Goal: Task Accomplishment & Management: Use online tool/utility

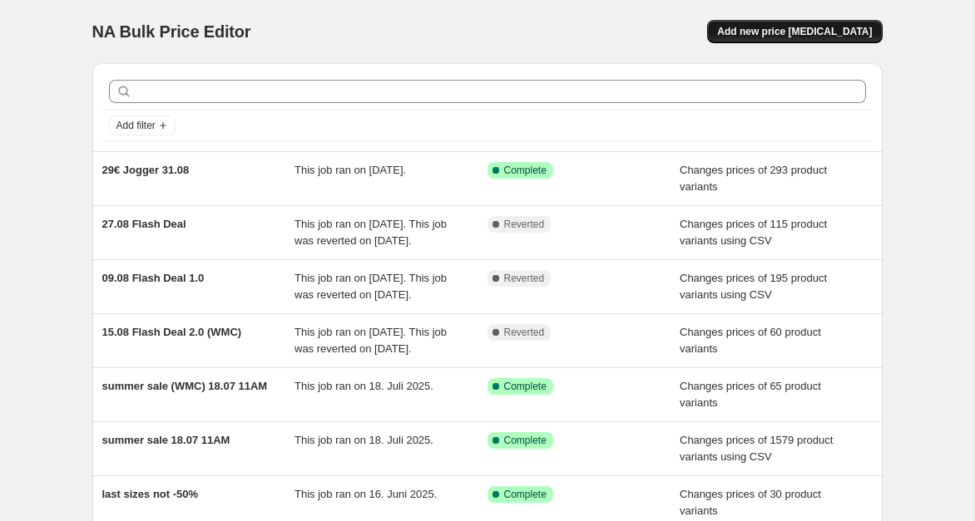
click at [783, 30] on span "Add new price [MEDICAL_DATA]" at bounding box center [794, 31] width 155 height 13
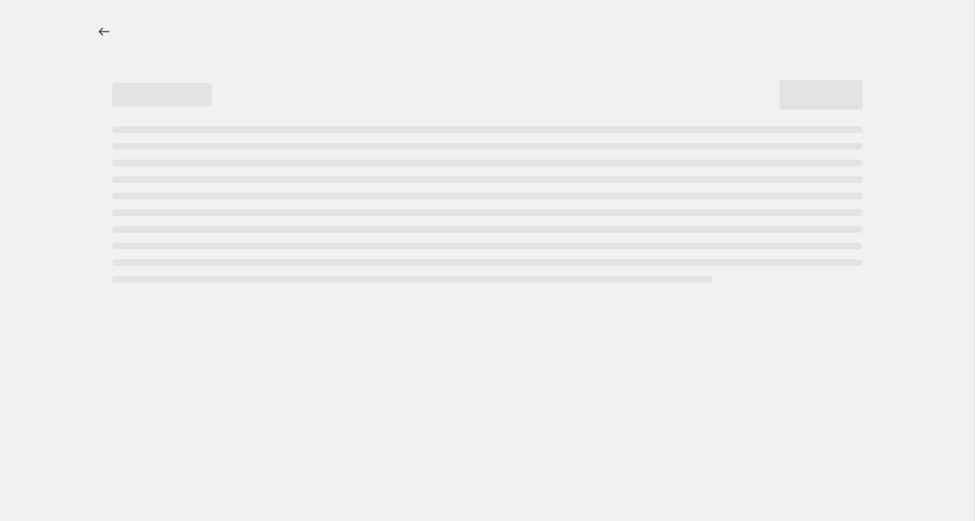
select select "percentage"
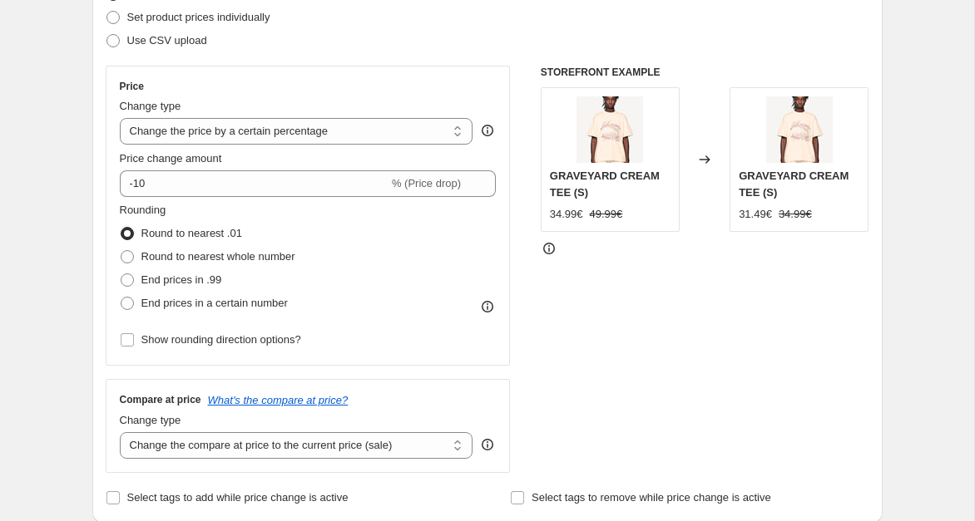
scroll to position [185, 0]
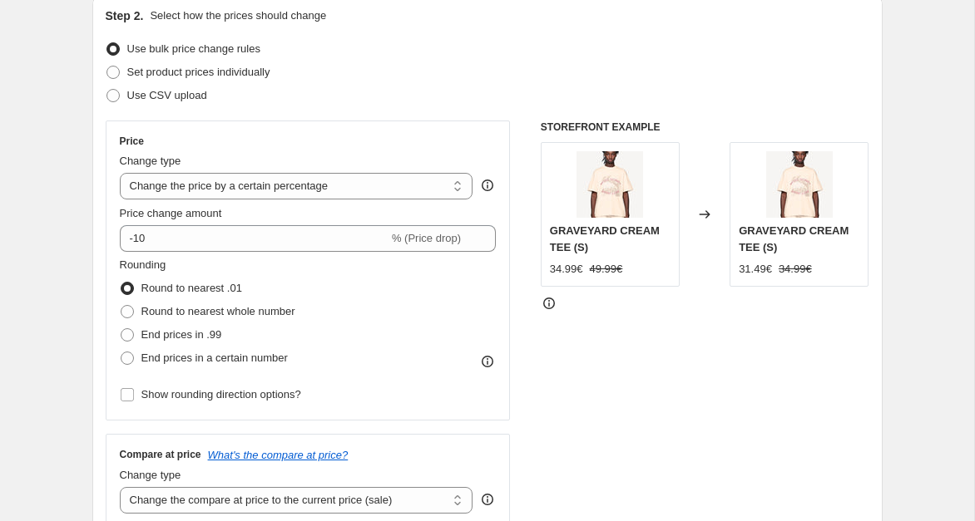
click at [179, 108] on div "Step 2. Select how the prices should change Use bulk price change rules Set pro…" at bounding box center [488, 285] width 764 height 557
click at [180, 96] on span "Use CSV upload" at bounding box center [167, 95] width 80 height 12
click at [107, 90] on input "Use CSV upload" at bounding box center [106, 89] width 1 height 1
radio input "true"
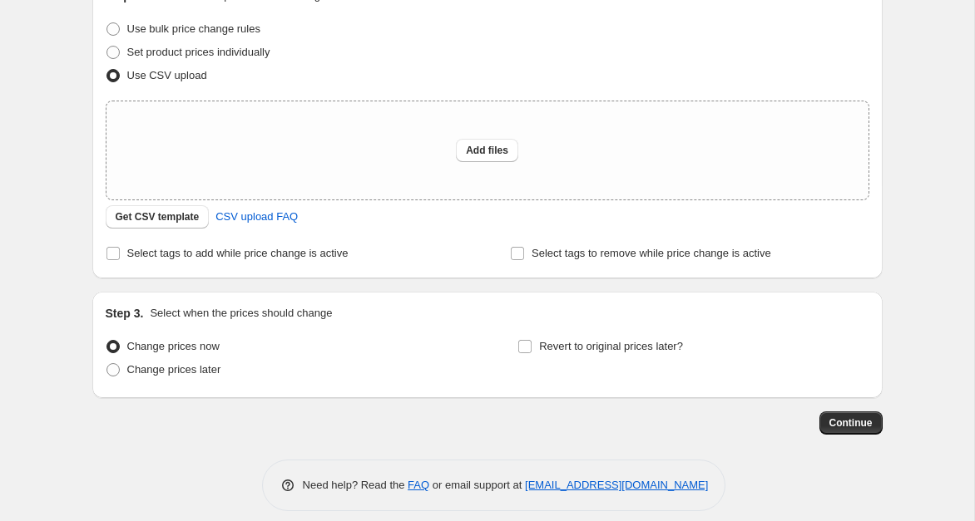
scroll to position [206, 0]
click at [187, 215] on span "Get CSV template" at bounding box center [158, 216] width 84 height 13
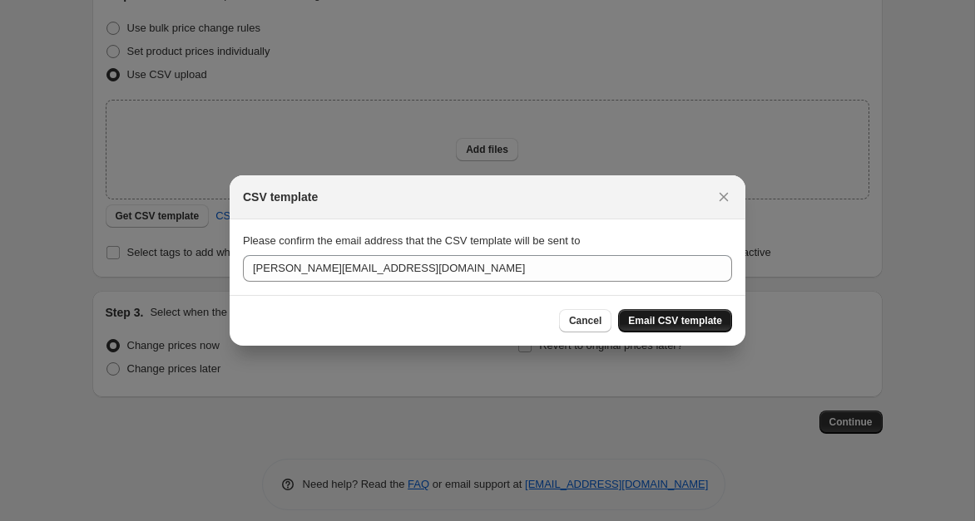
click at [682, 322] on span "Email CSV template" at bounding box center [675, 320] width 94 height 13
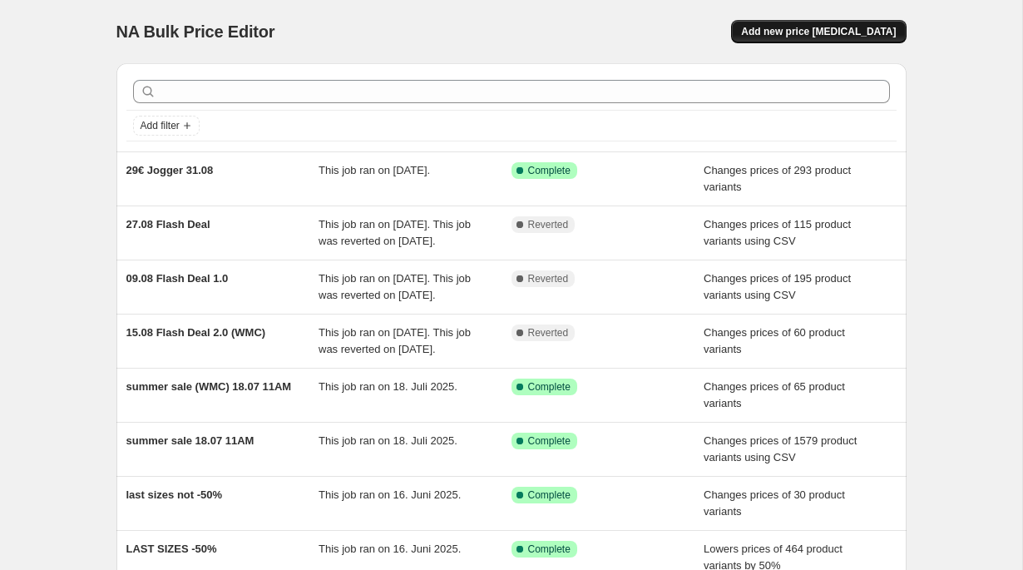
click at [802, 32] on span "Add new price [MEDICAL_DATA]" at bounding box center [818, 31] width 155 height 13
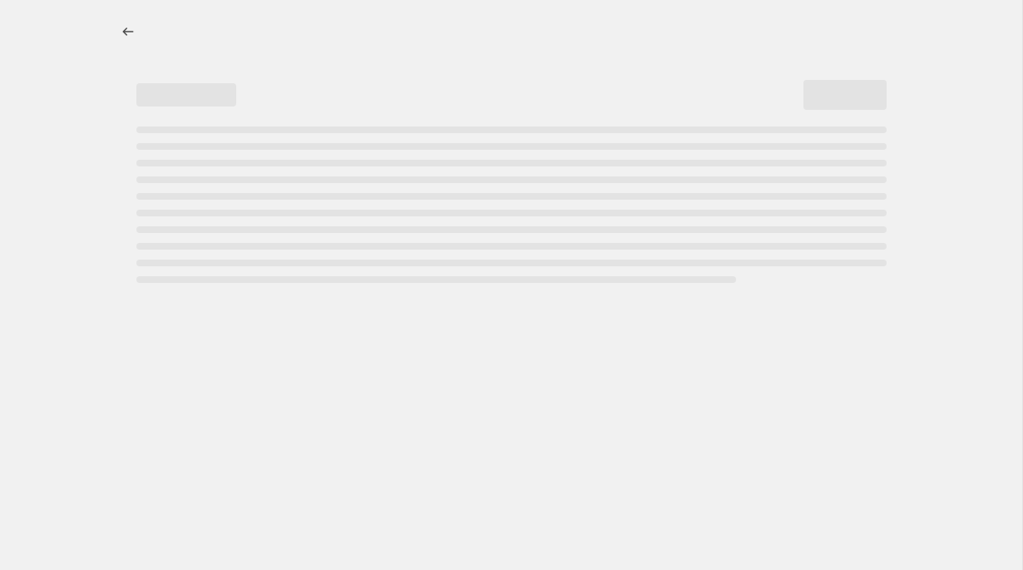
select select "percentage"
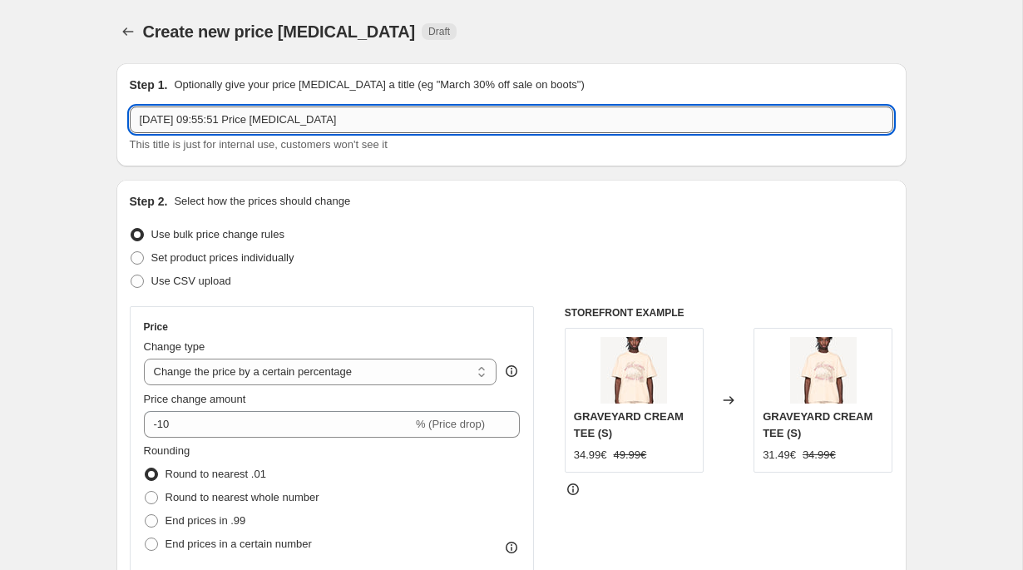
click at [337, 117] on input "3. Sept. 2025, 09:55:51 Price change job" at bounding box center [512, 119] width 764 height 27
drag, startPoint x: 180, startPoint y: 120, endPoint x: 424, endPoint y: 124, distance: 244.6
click at [424, 124] on input "3. Sept. 2025, 09:55:51 Price change job" at bounding box center [512, 119] width 764 height 27
type input "3. Sept.Last Units"
click at [245, 279] on div "Use CSV upload" at bounding box center [512, 280] width 764 height 23
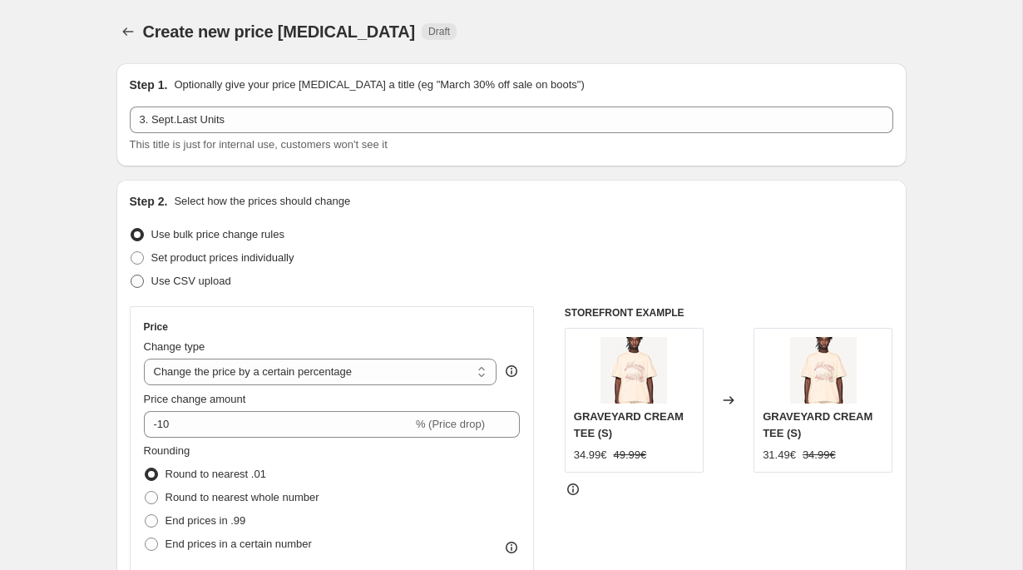
click at [218, 284] on span "Use CSV upload" at bounding box center [191, 280] width 80 height 12
click at [131, 275] on input "Use CSV upload" at bounding box center [131, 274] width 1 height 1
radio input "true"
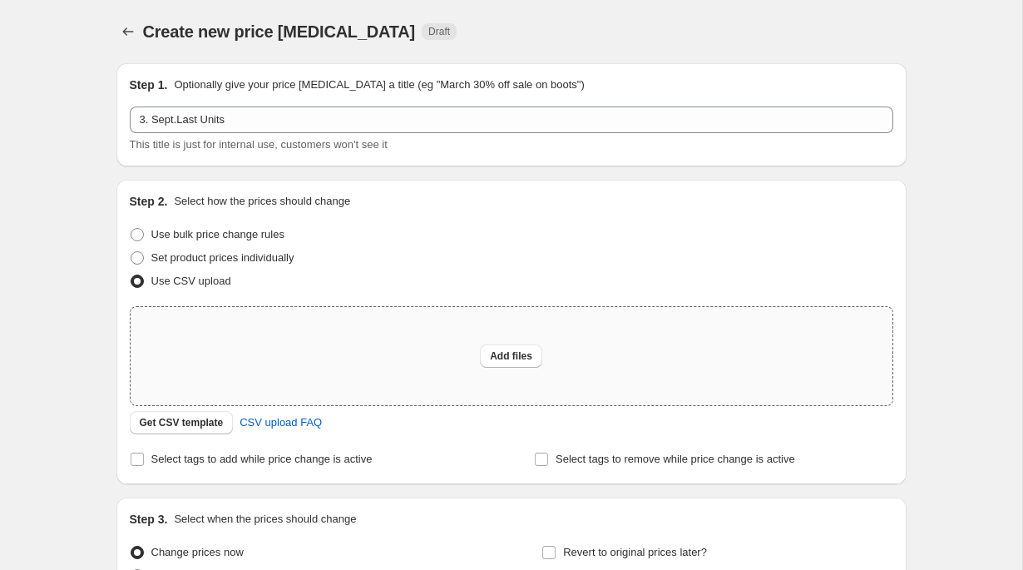
click at [353, 343] on div "Add files" at bounding box center [512, 356] width 762 height 98
type input "C:\fakepath\Last Sizes - September 2025 - BULK - Clean FINAL(in).csv"
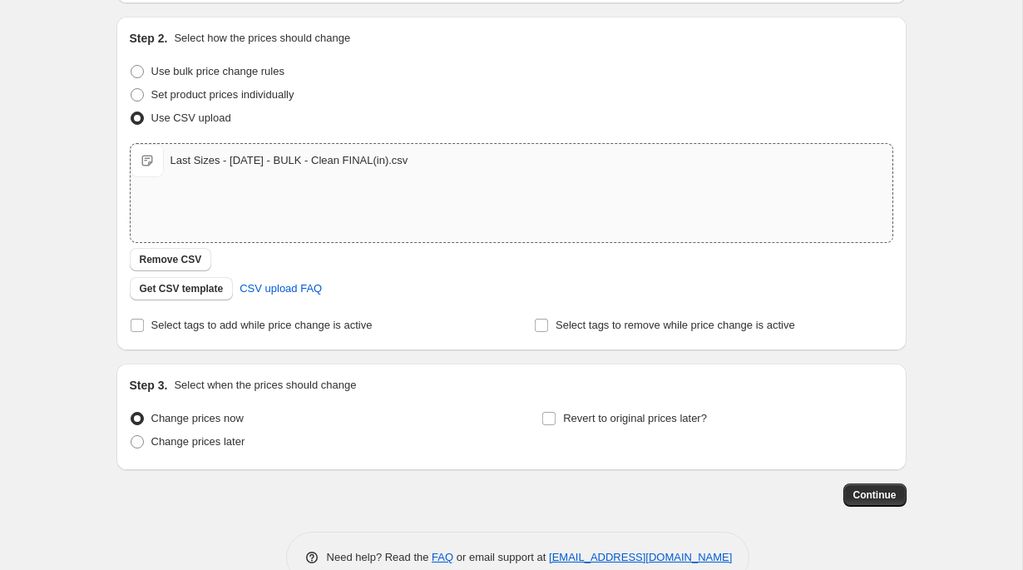
scroll to position [201, 0]
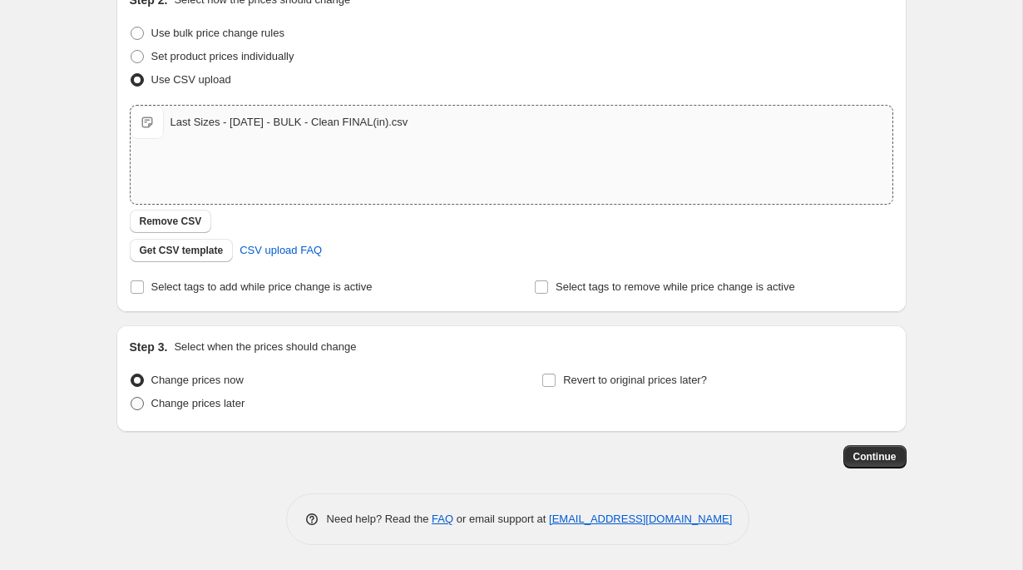
click at [206, 403] on span "Change prices later" at bounding box center [198, 403] width 94 height 12
click at [131, 398] on input "Change prices later" at bounding box center [131, 397] width 1 height 1
radio input "true"
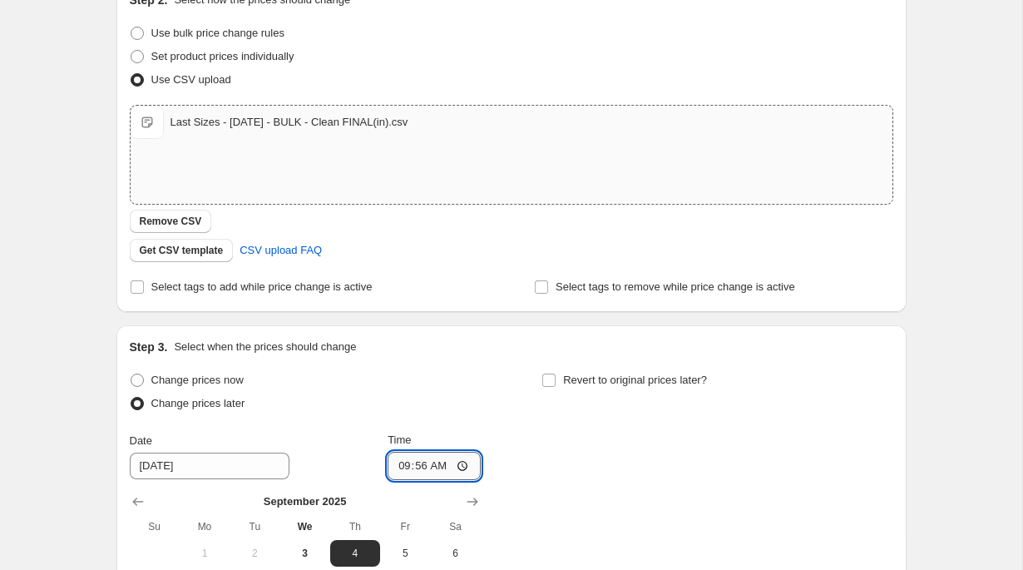
click at [422, 462] on input "09:56" at bounding box center [434, 466] width 93 height 28
type input "12:00"
click at [298, 547] on span "3" at bounding box center [304, 552] width 37 height 13
type input "9/3/2025"
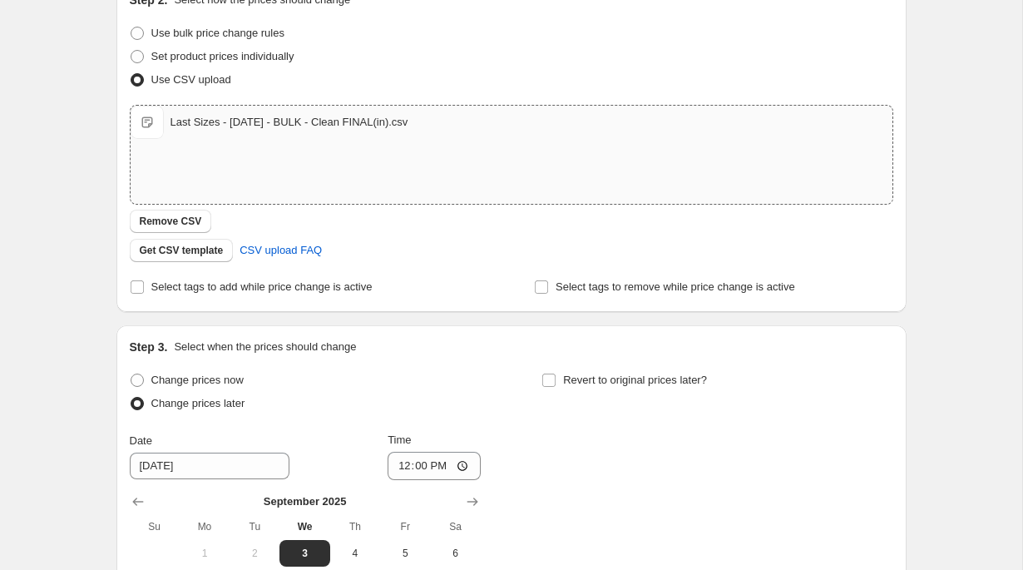
scroll to position [486, 0]
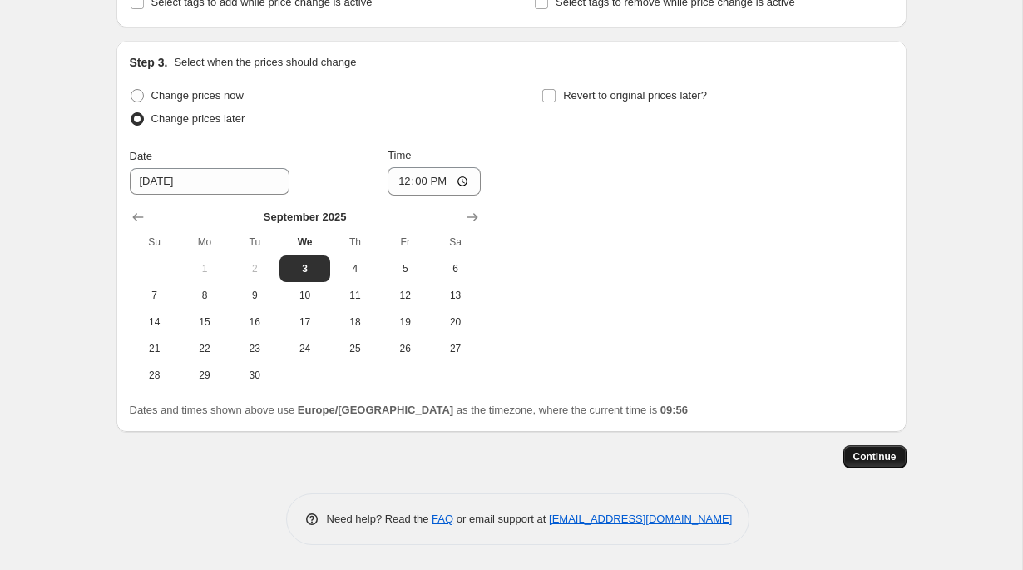
click at [898, 462] on button "Continue" at bounding box center [874, 456] width 63 height 23
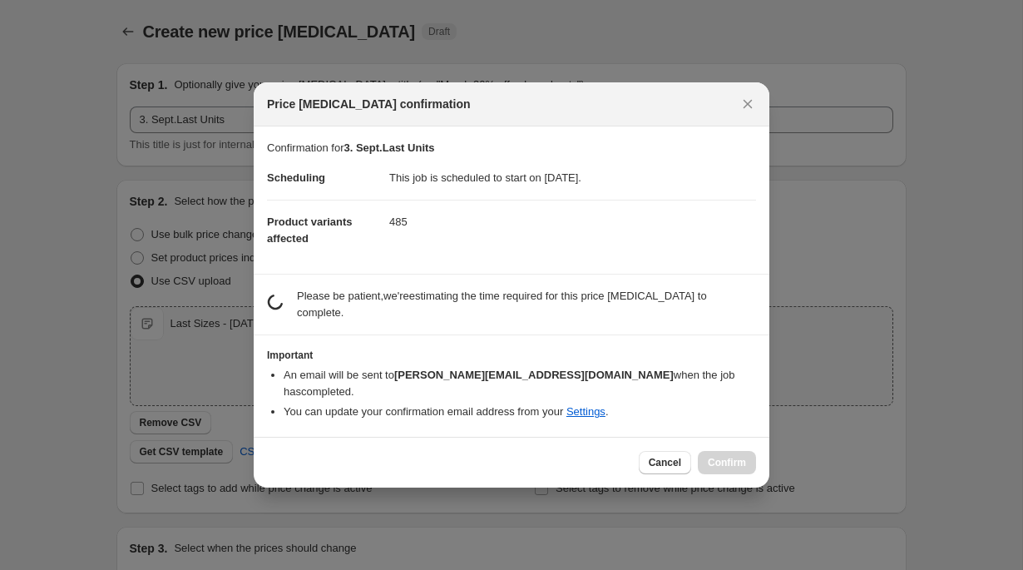
scroll to position [0, 0]
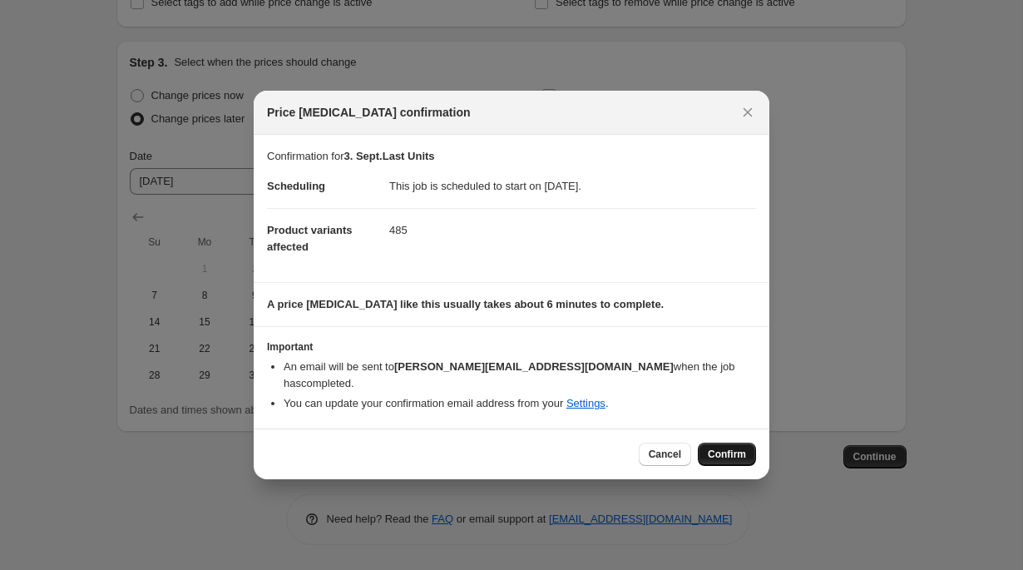
click at [718, 447] on span "Confirm" at bounding box center [727, 453] width 38 height 13
